Goal: Find specific page/section: Find specific page/section

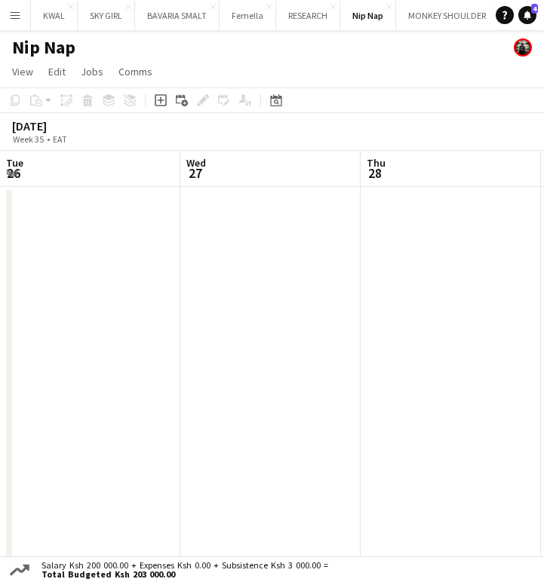
click at [44, 18] on button "KWAL Close" at bounding box center [54, 15] width 47 height 29
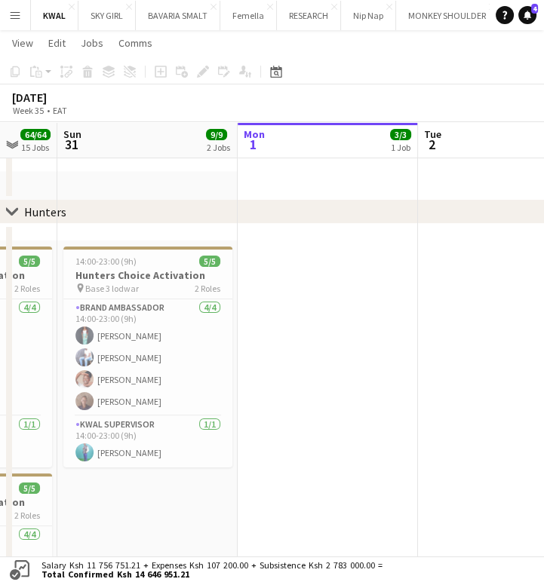
scroll to position [0, 462]
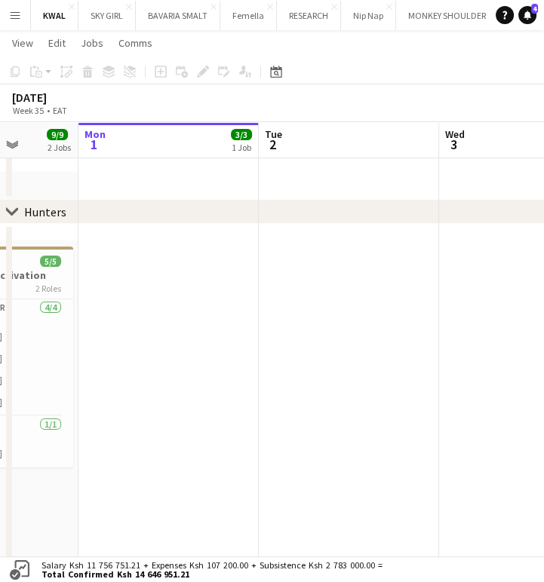
drag, startPoint x: 119, startPoint y: 486, endPoint x: 198, endPoint y: 476, distance: 79.0
